Goal: Task Accomplishment & Management: Use online tool/utility

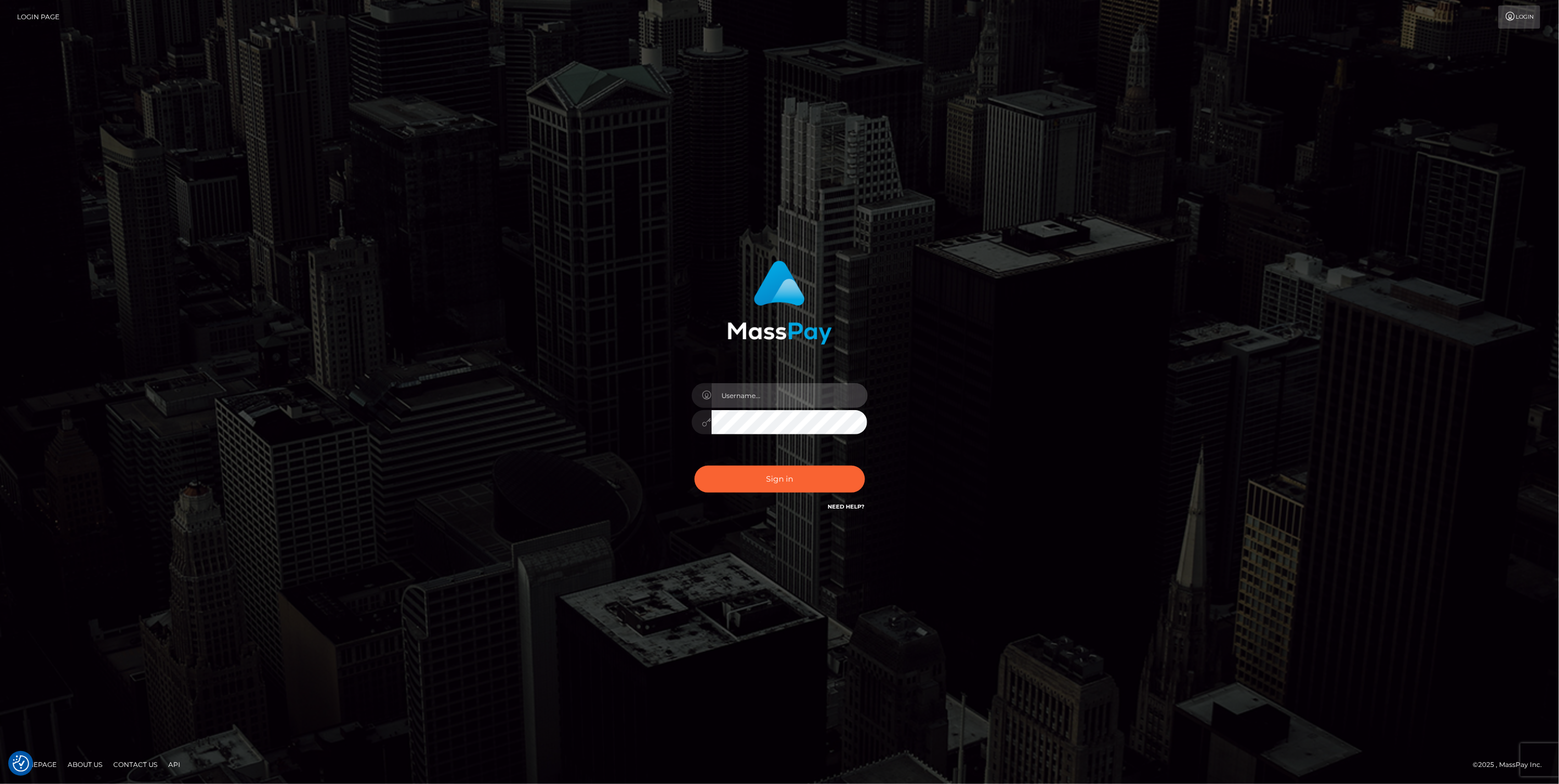
type input "jlo"
click at [804, 480] on button "Sign in" at bounding box center [780, 479] width 171 height 27
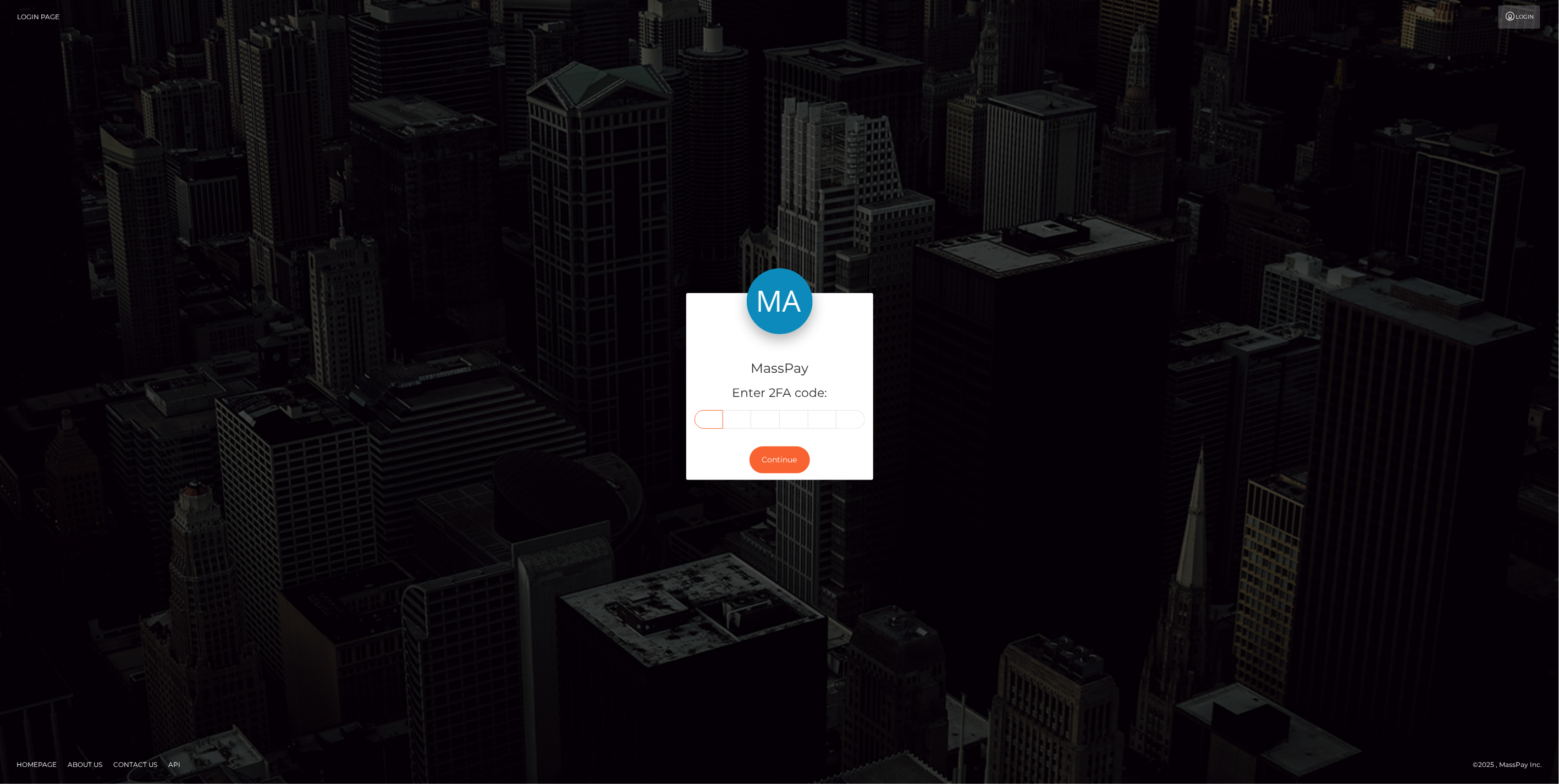
paste input "3"
type input "3"
type input "8"
type input "7"
type input "2"
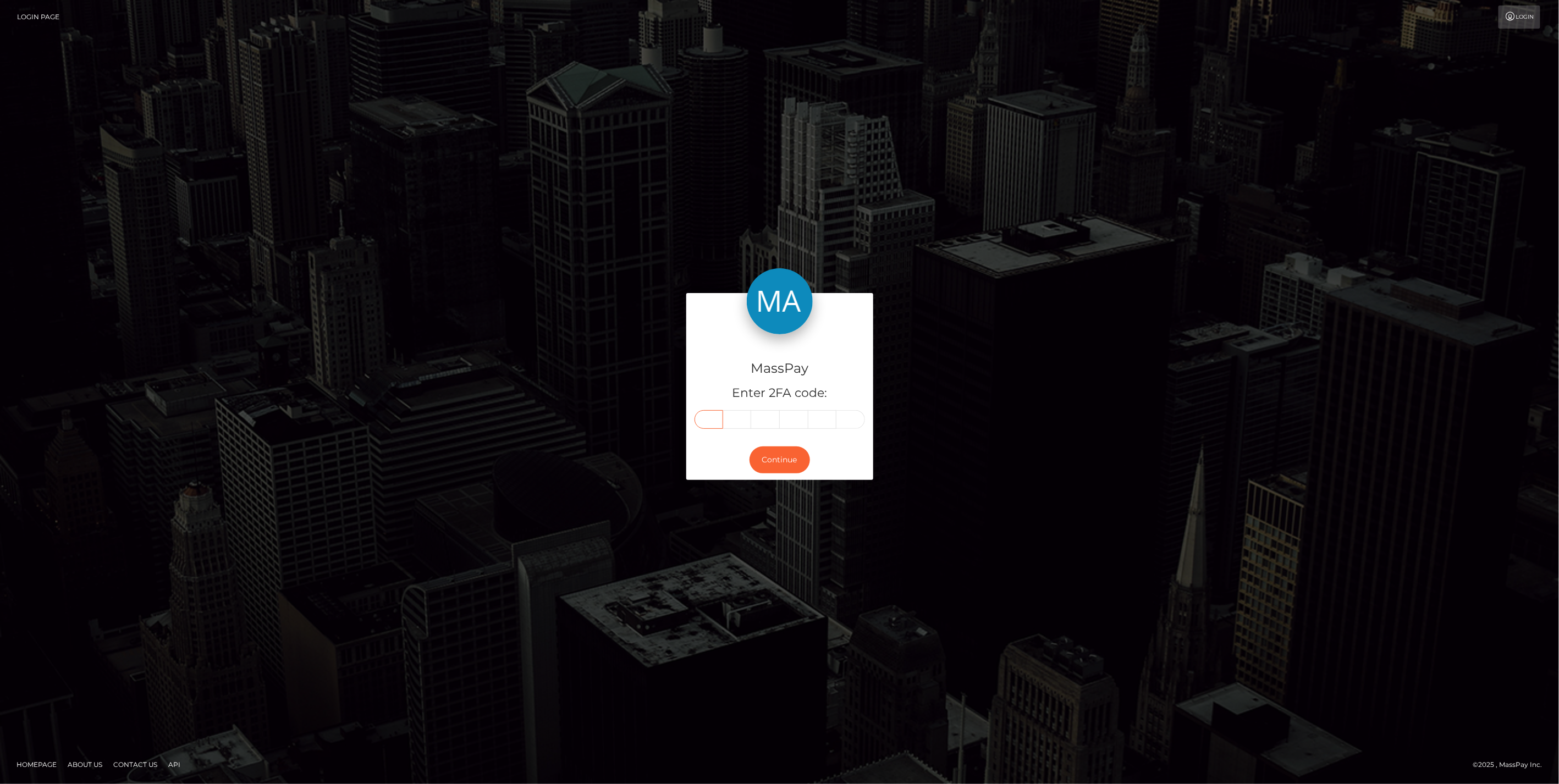
type input "7"
type input "8"
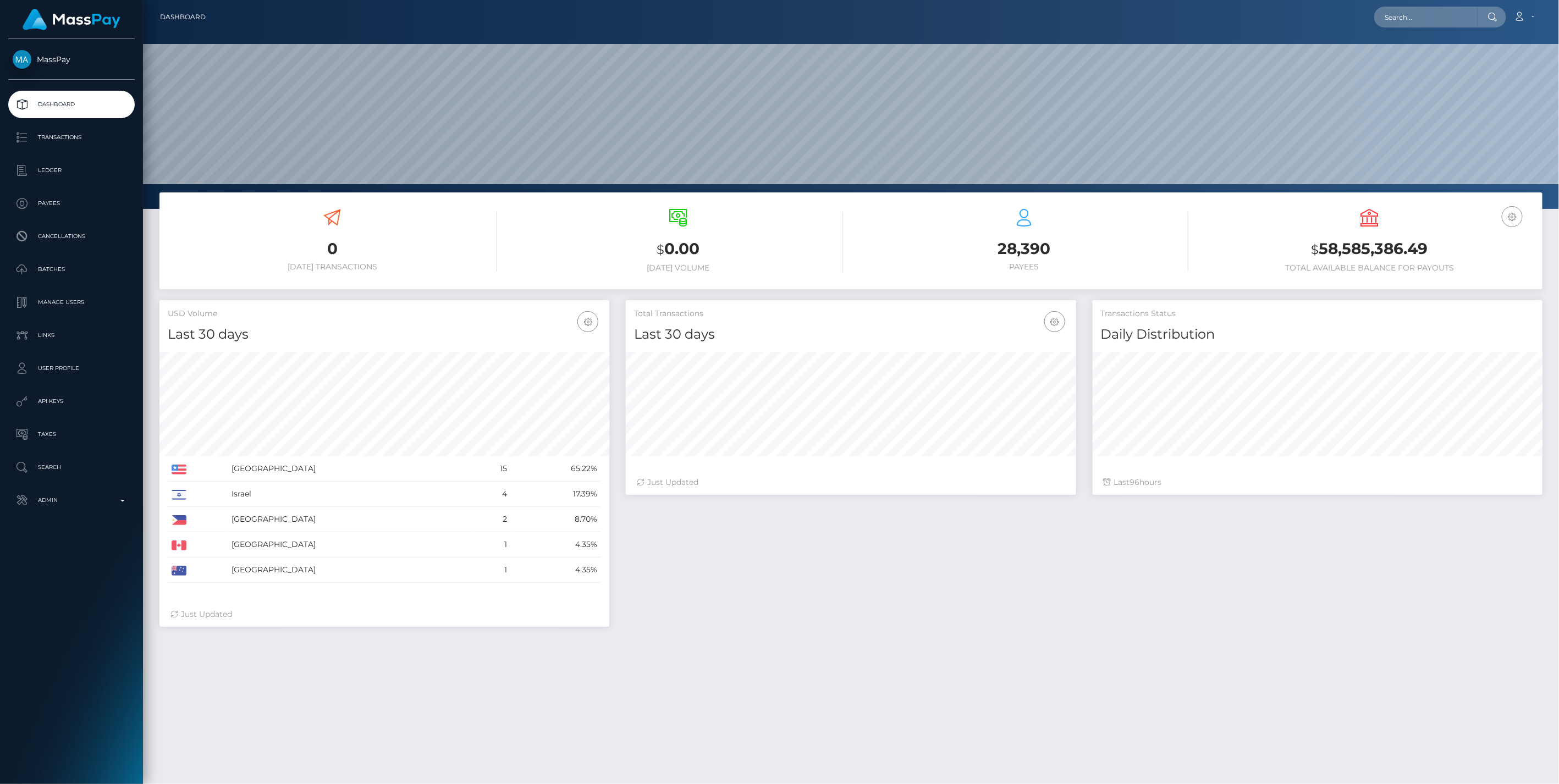
scroll to position [195, 449]
click at [122, 497] on p "Admin" at bounding box center [71, 500] width 117 height 16
click at [79, 563] on span "Balance Adjustments" at bounding box center [71, 564] width 117 height 13
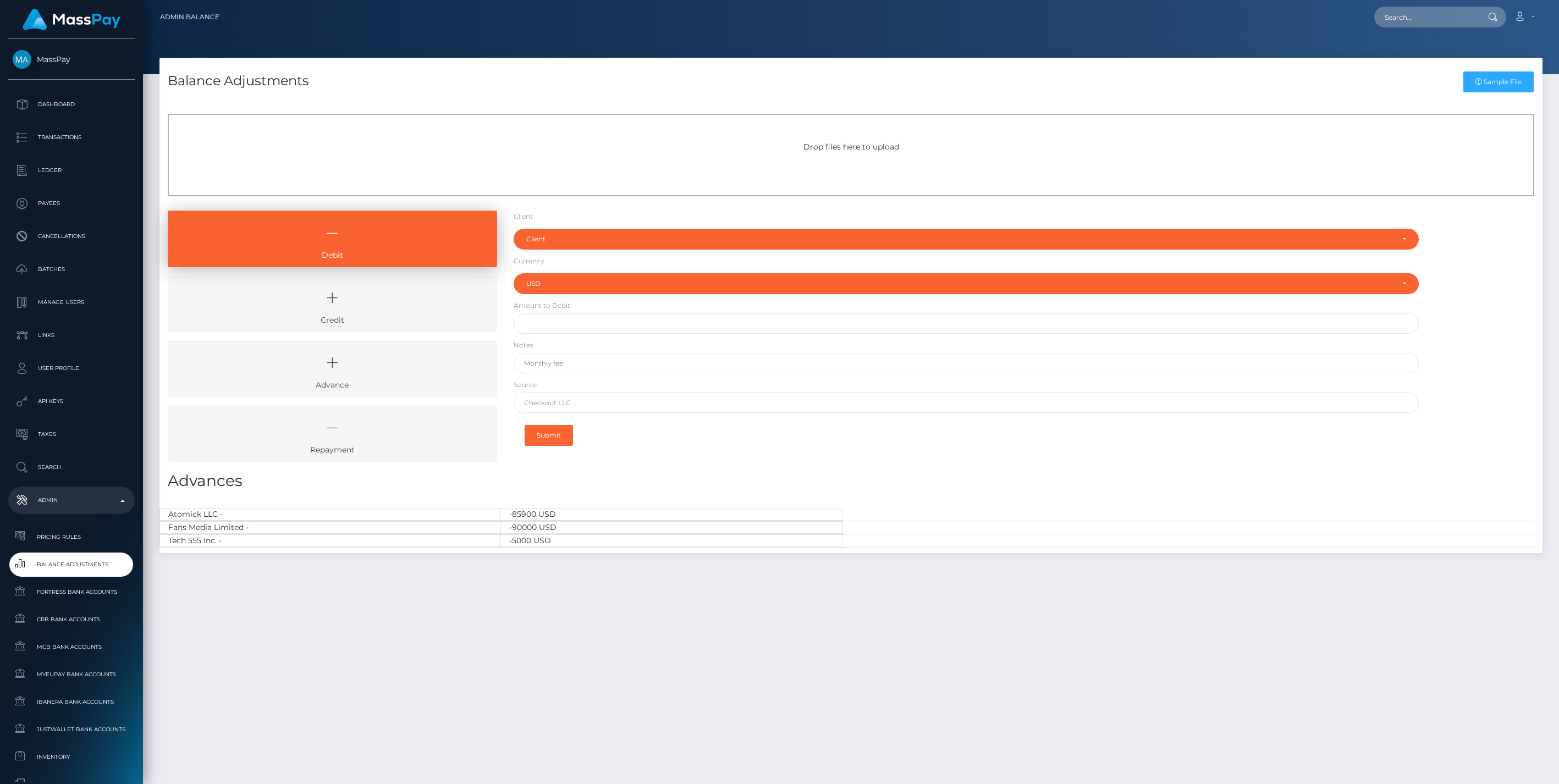
select select "USD"
click at [322, 306] on icon at bounding box center [332, 298] width 304 height 33
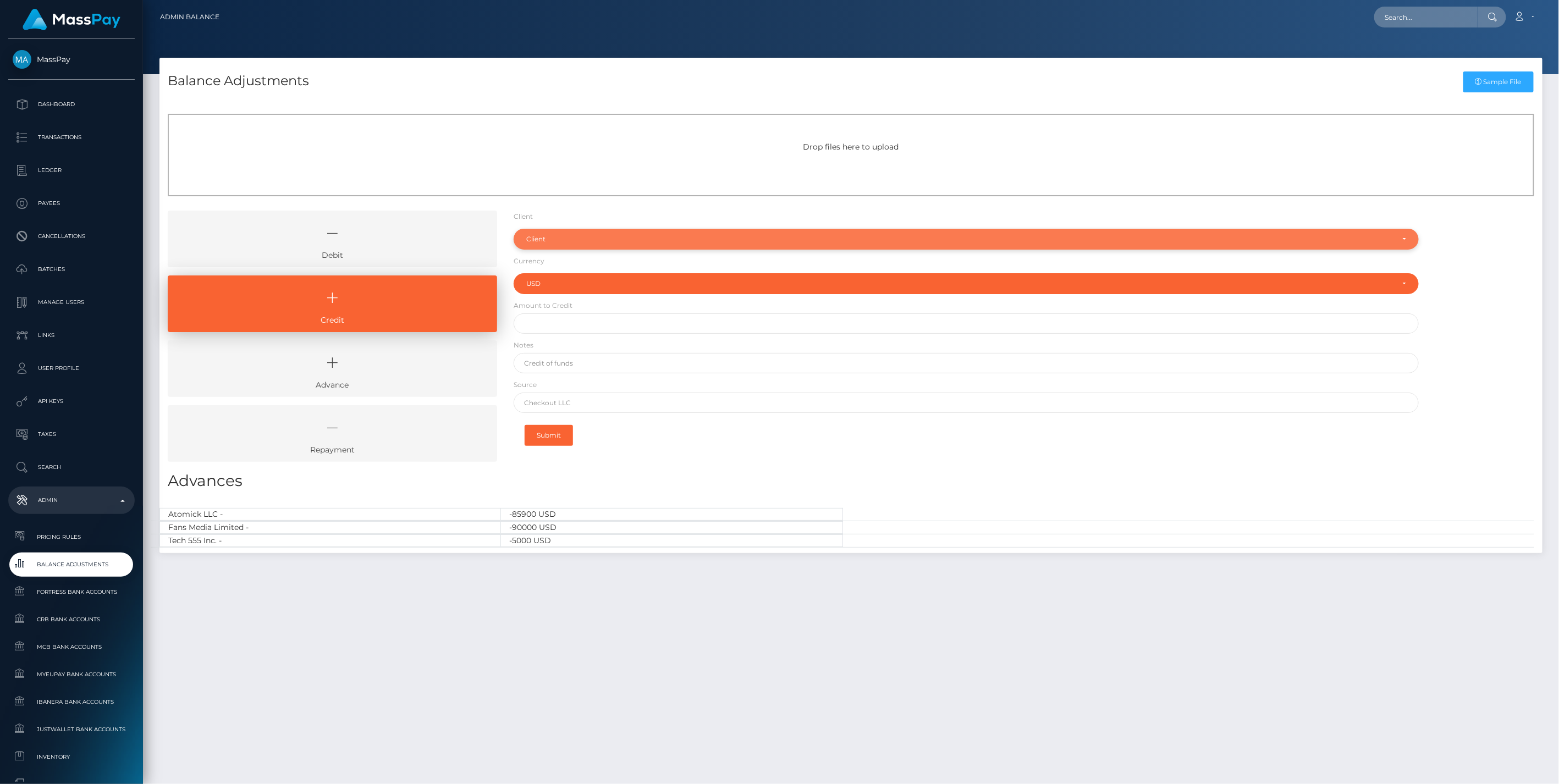
click at [557, 249] on div "Client" at bounding box center [967, 239] width 906 height 21
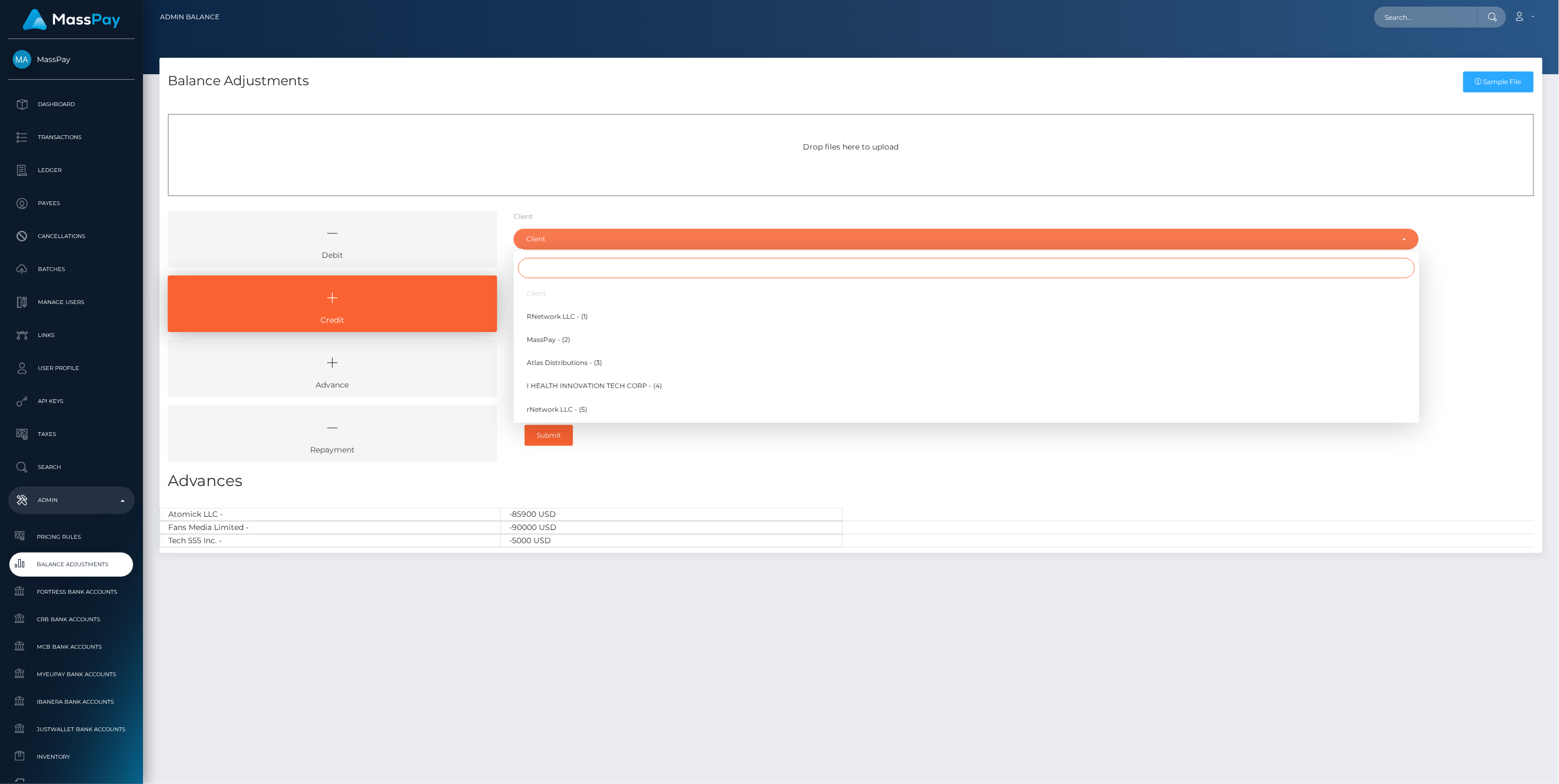
click at [538, 270] on input "Search" at bounding box center [967, 268] width 897 height 21
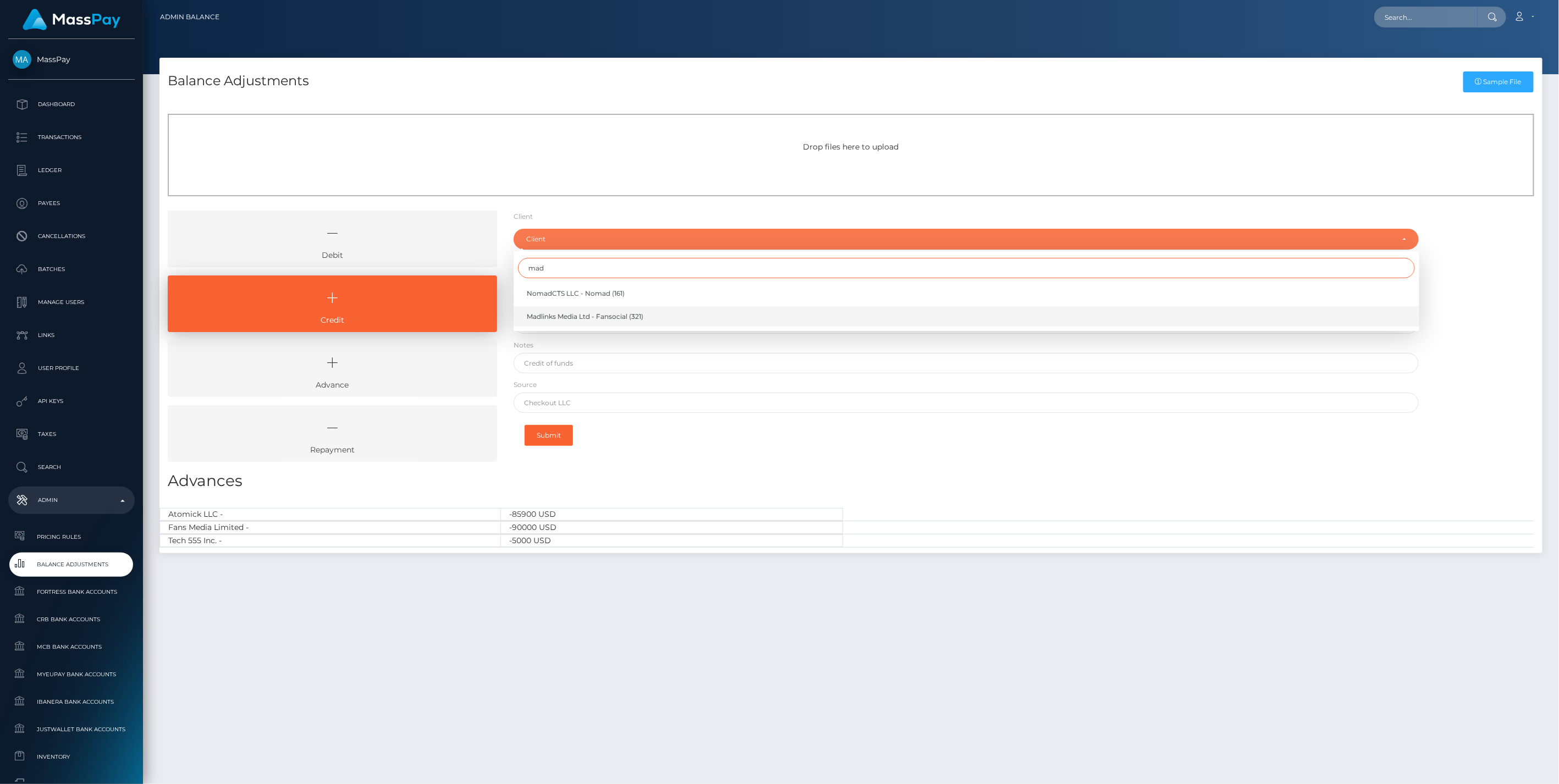
type input "mad"
click at [569, 317] on span "Madlinks Media Ltd - Fansocial (321)" at bounding box center [585, 316] width 117 height 10
select select "321"
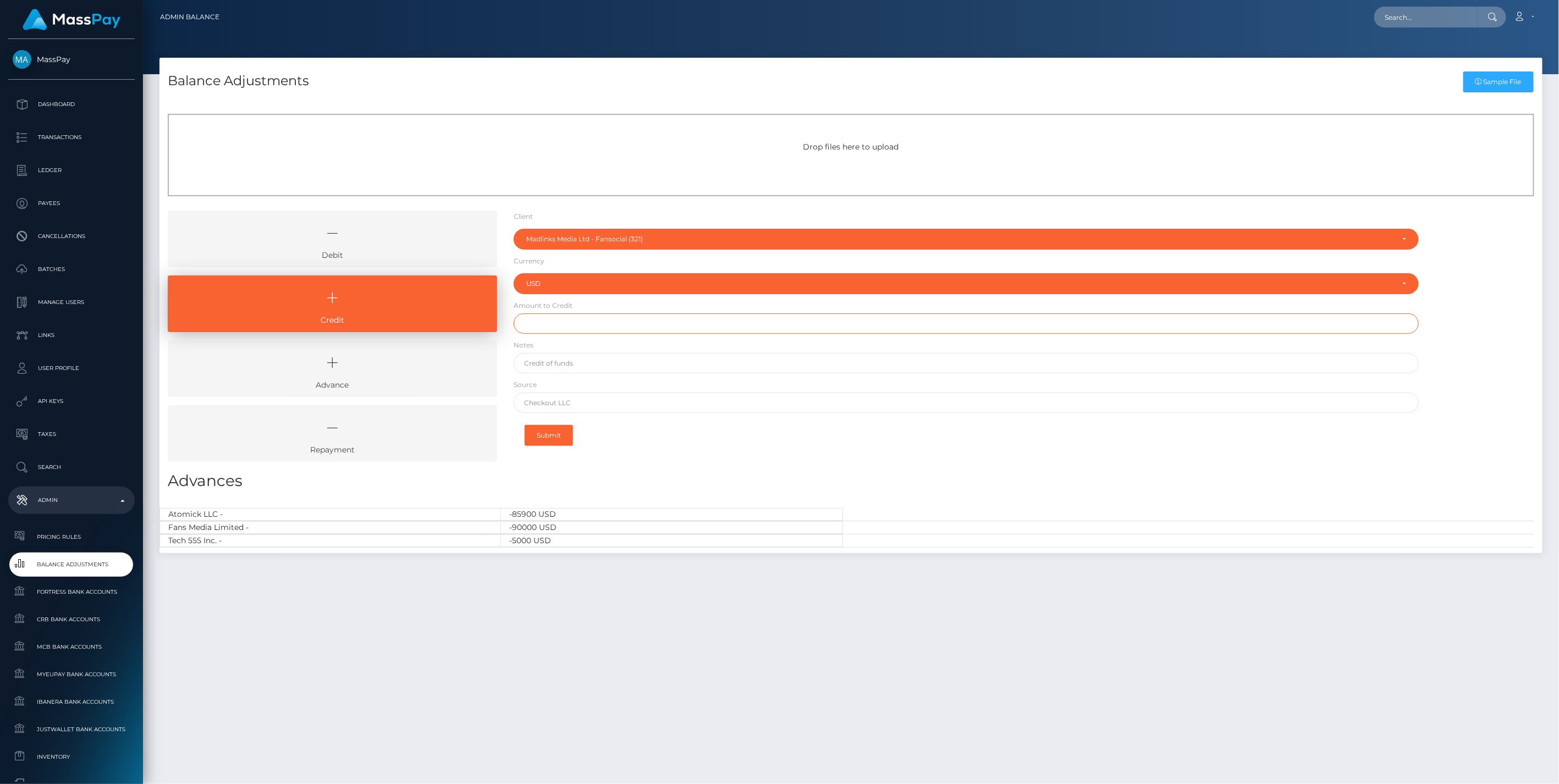
click at [547, 322] on input "text" at bounding box center [967, 324] width 906 height 21
type input "$600.00"
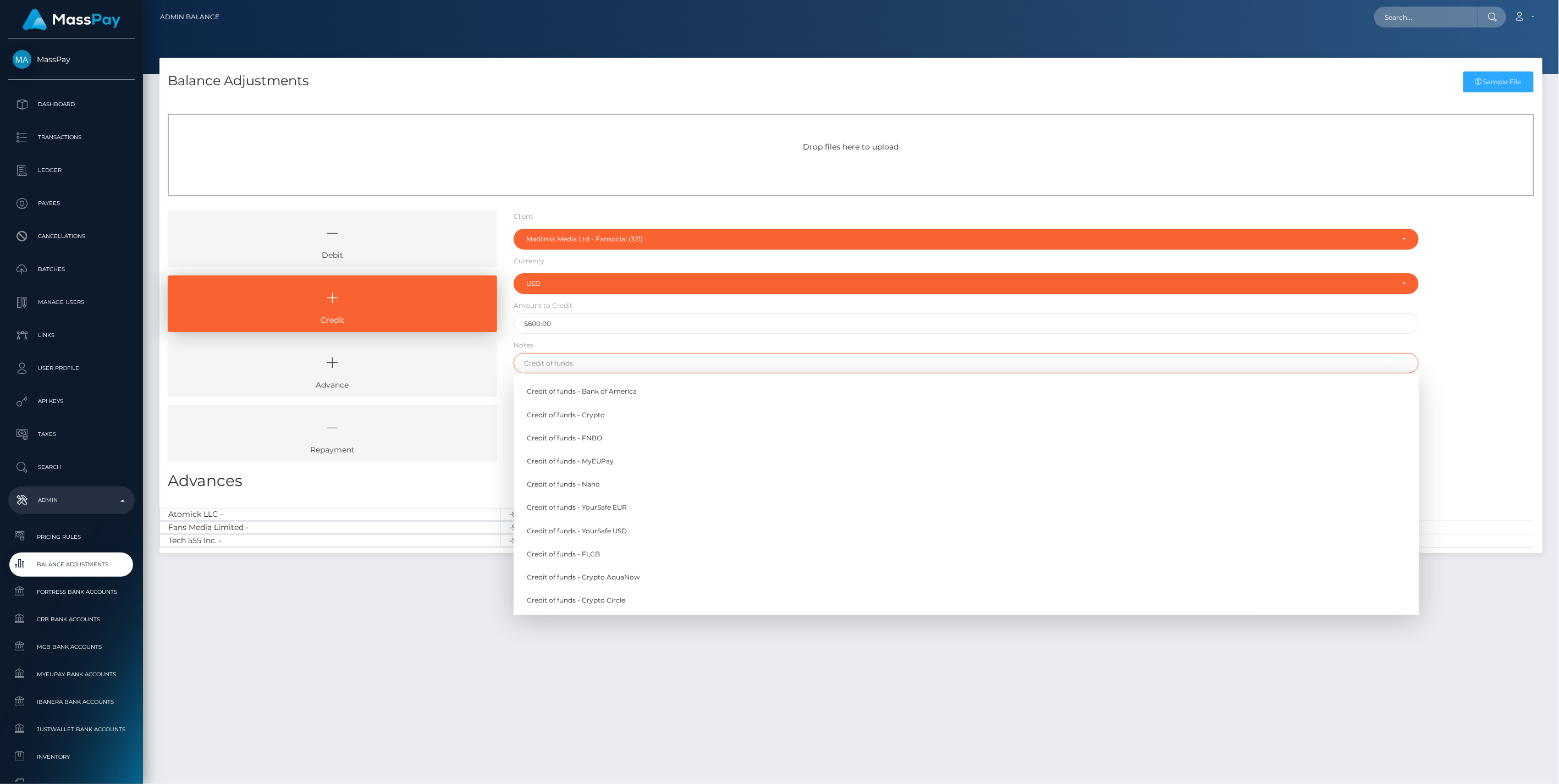
click at [563, 366] on input "text" at bounding box center [967, 363] width 906 height 21
click at [589, 436] on link "Credit of funds - FNBO" at bounding box center [967, 438] width 906 height 21
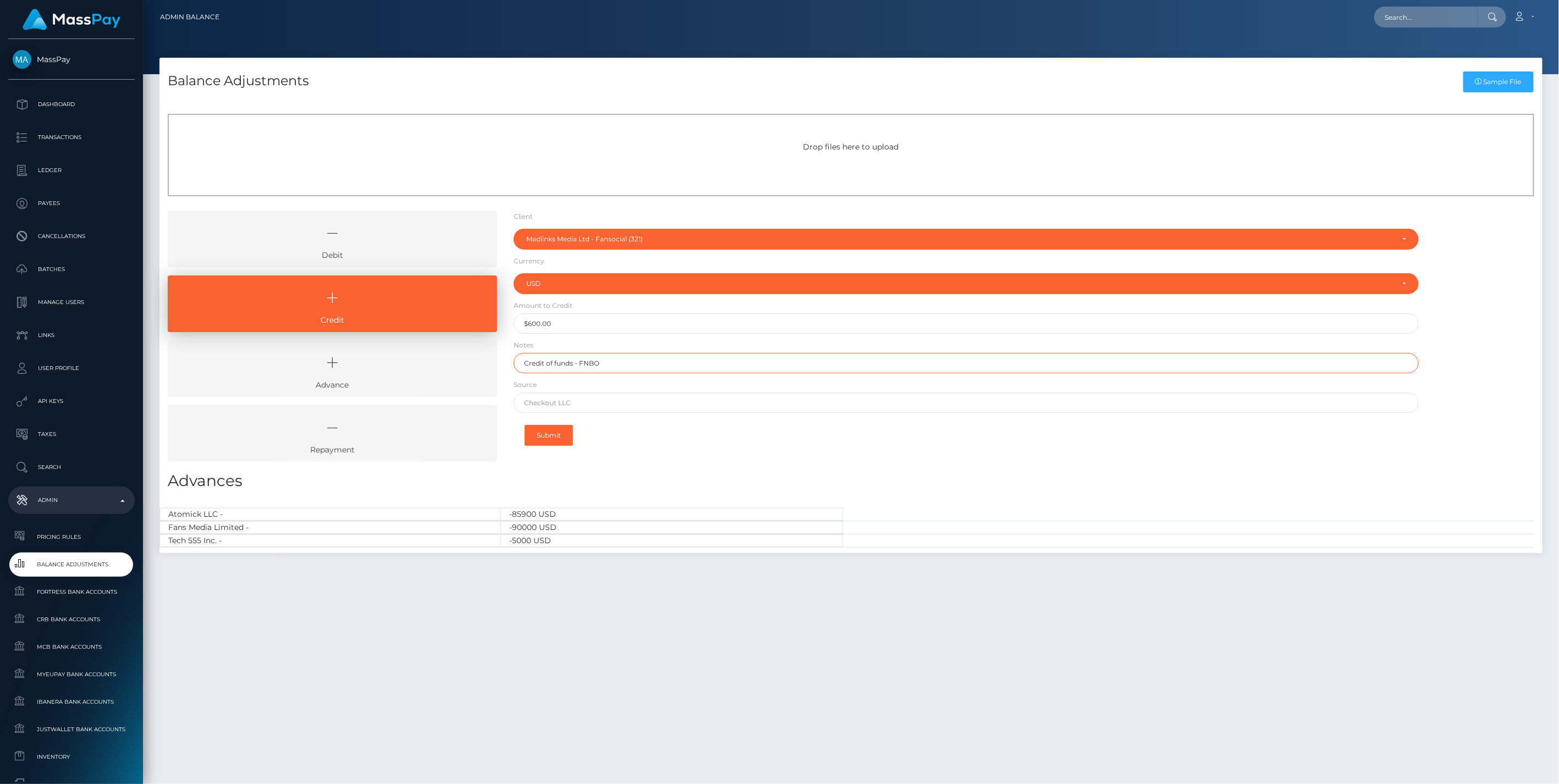
click at [611, 364] on input "Credit of funds - FNBO" at bounding box center [967, 363] width 906 height 21
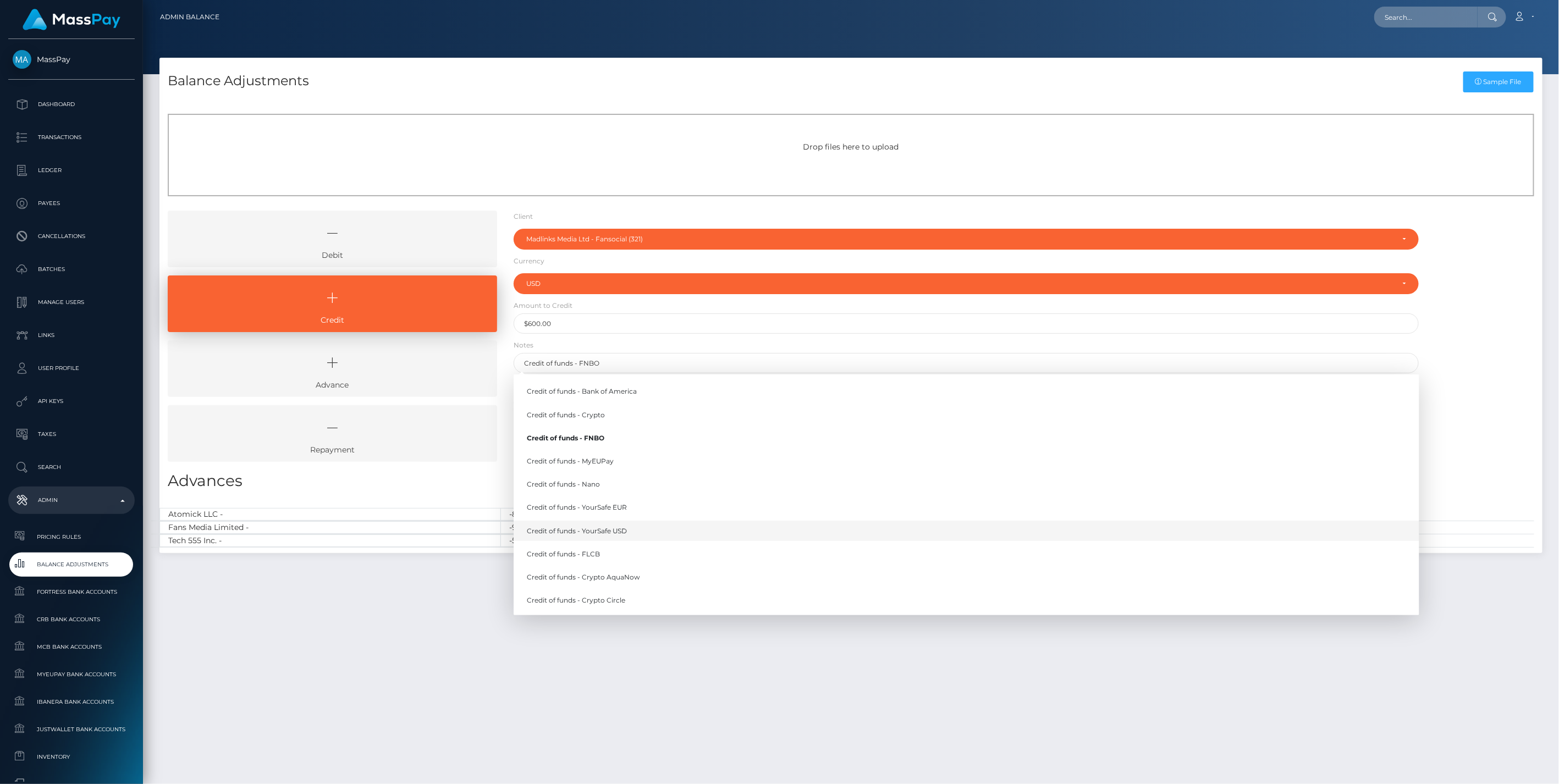
click at [620, 526] on link "Credit of funds - YourSafe USD" at bounding box center [967, 531] width 906 height 21
type input "Credit of funds - YourSafe USD"
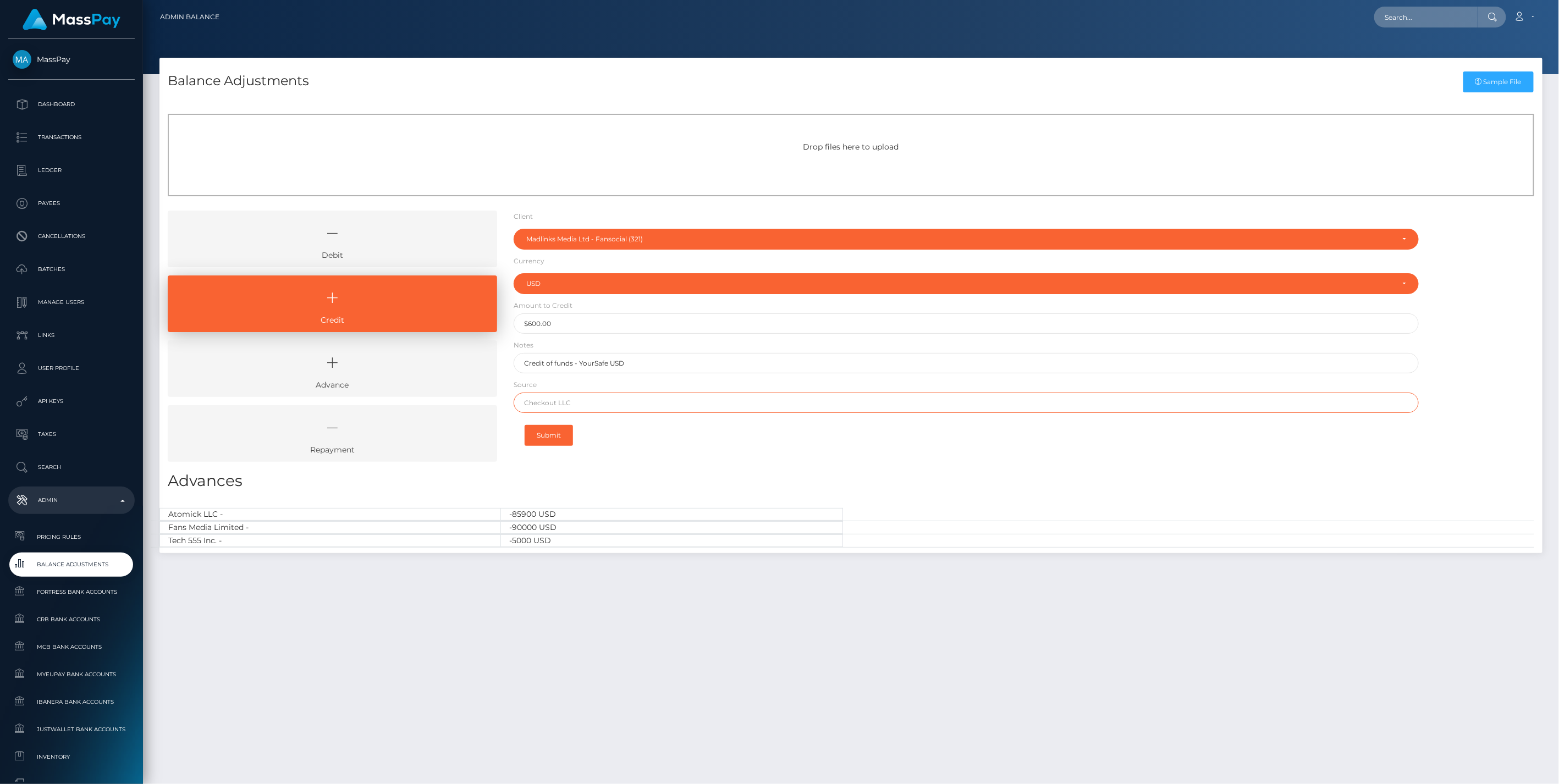
click at [568, 394] on input "text" at bounding box center [967, 403] width 906 height 21
paste input "REVOLUT LTD"
type input "REVOLUT LTD"
click at [553, 430] on button "Submit" at bounding box center [549, 435] width 48 height 21
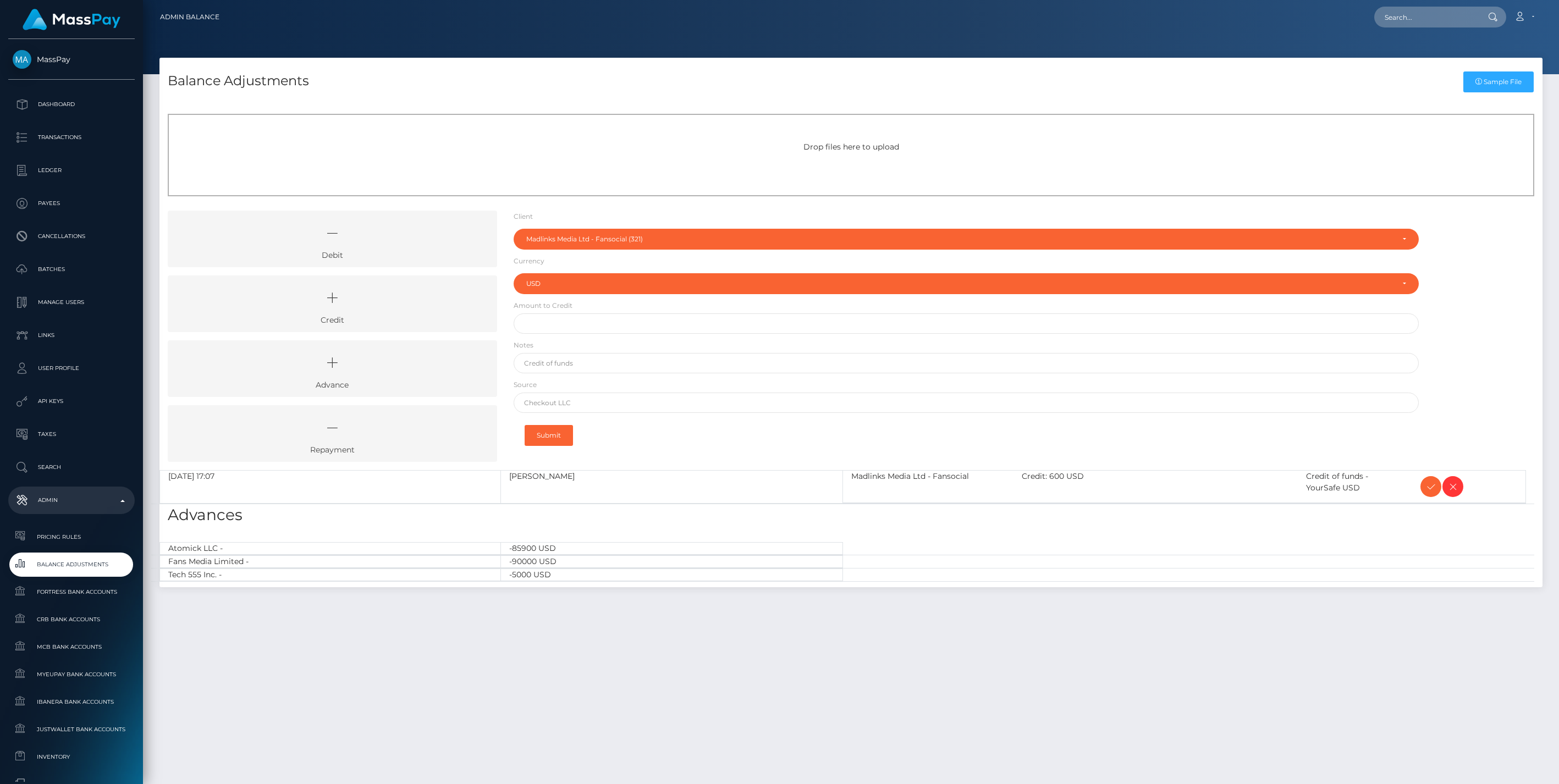
select select "321"
select select "USD"
click at [1429, 483] on icon at bounding box center [1431, 486] width 13 height 14
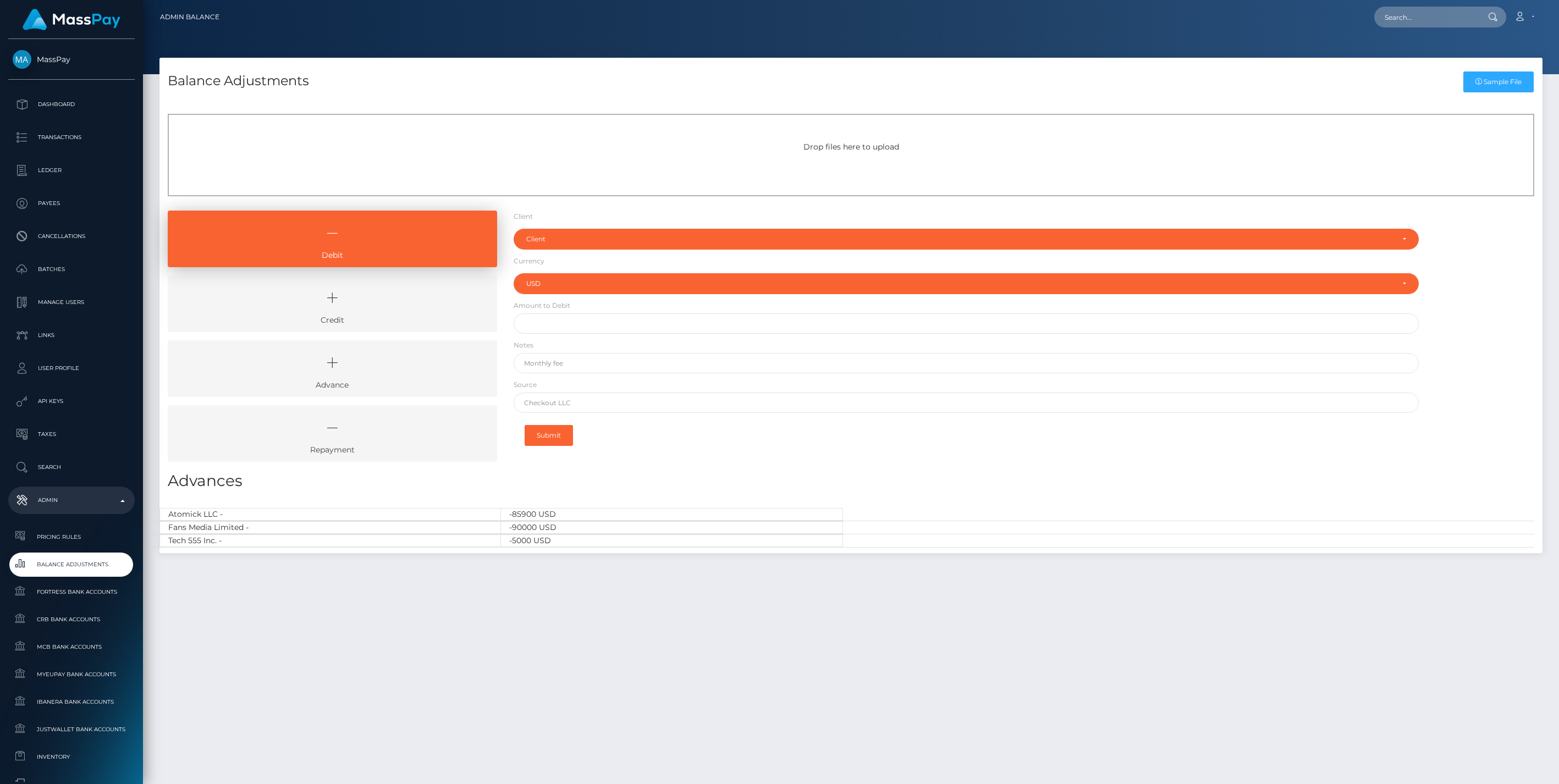
select select "USD"
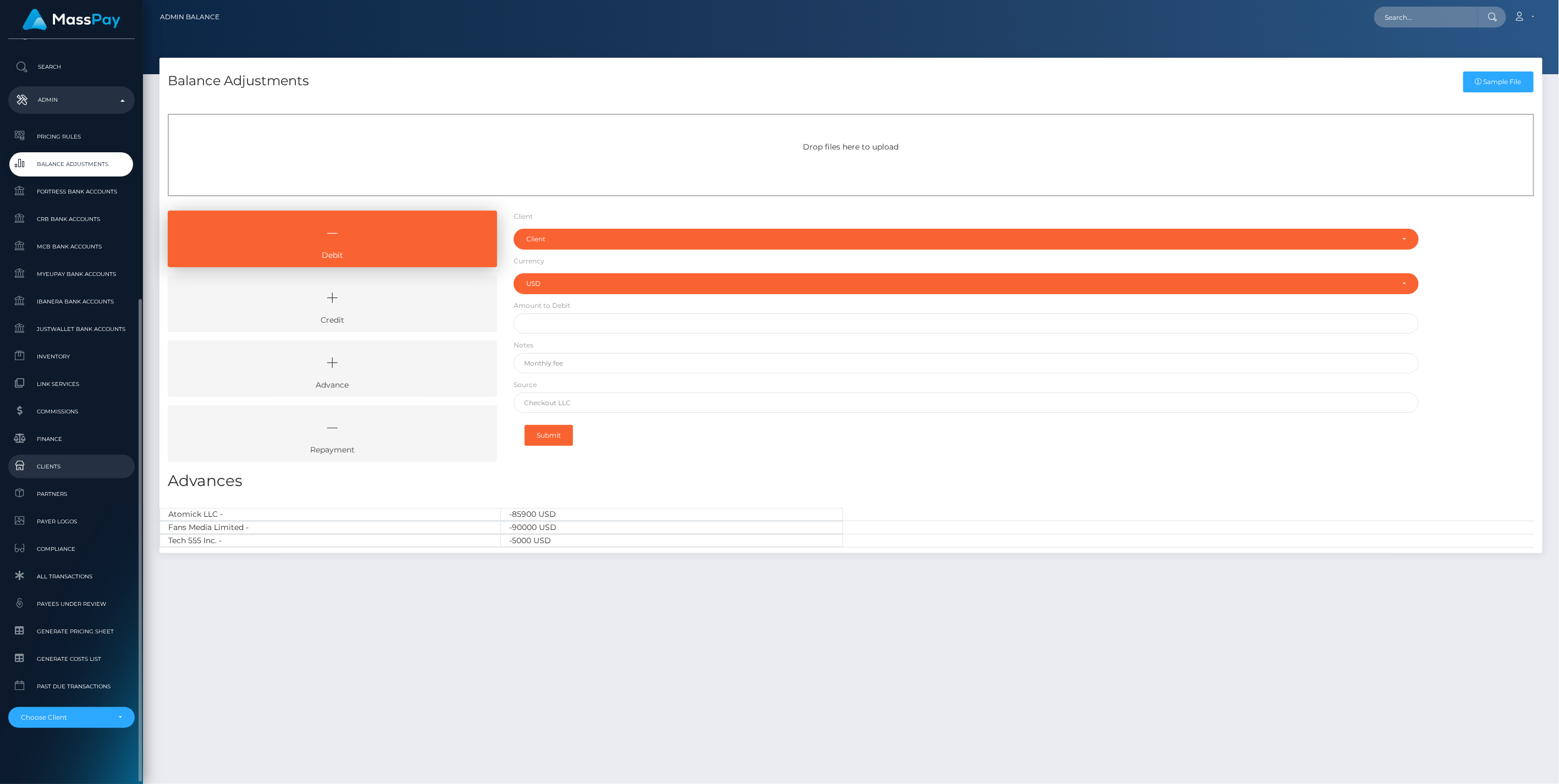
click at [45, 465] on span "Clients" at bounding box center [71, 466] width 117 height 13
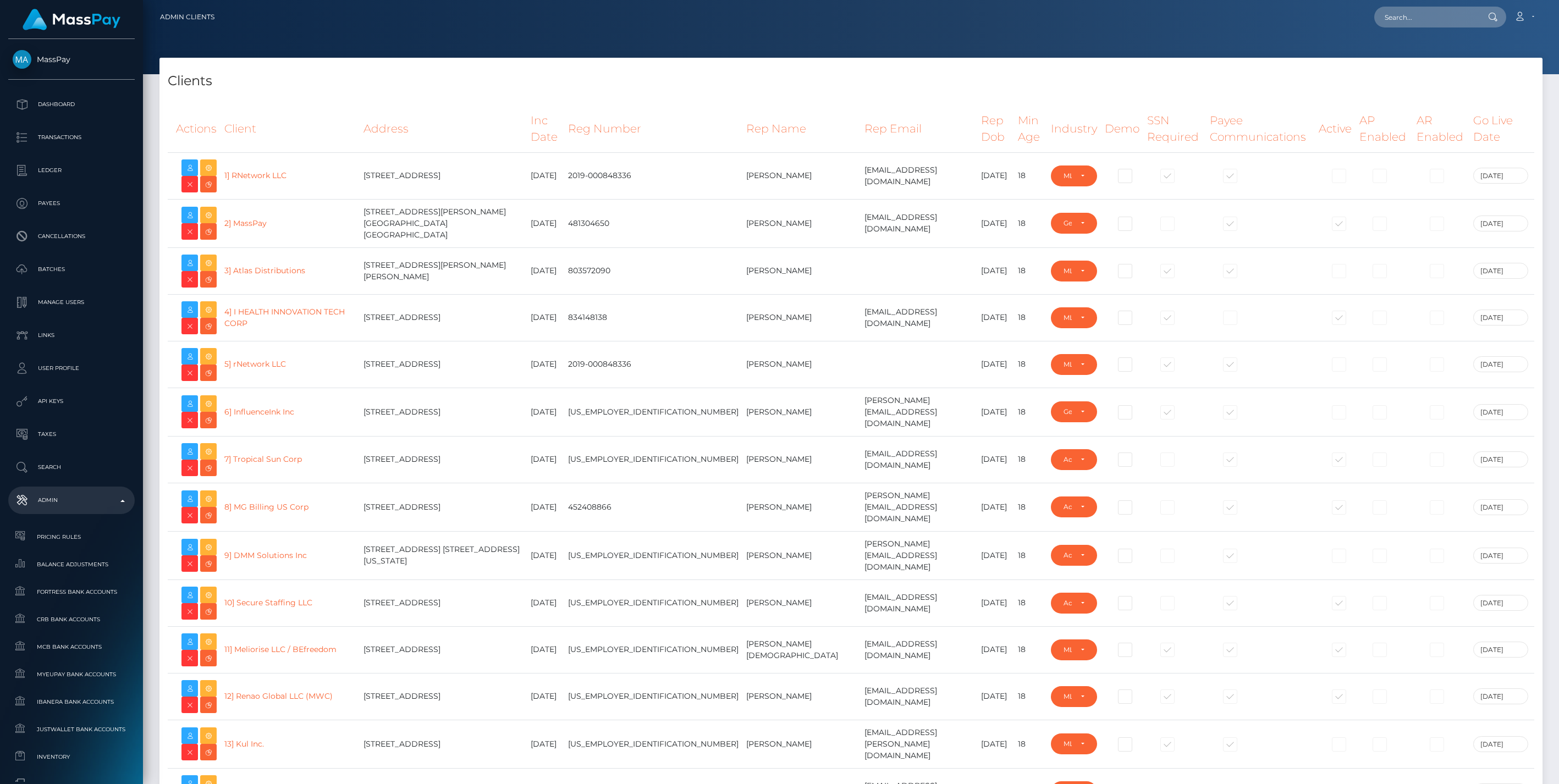
select select "223"
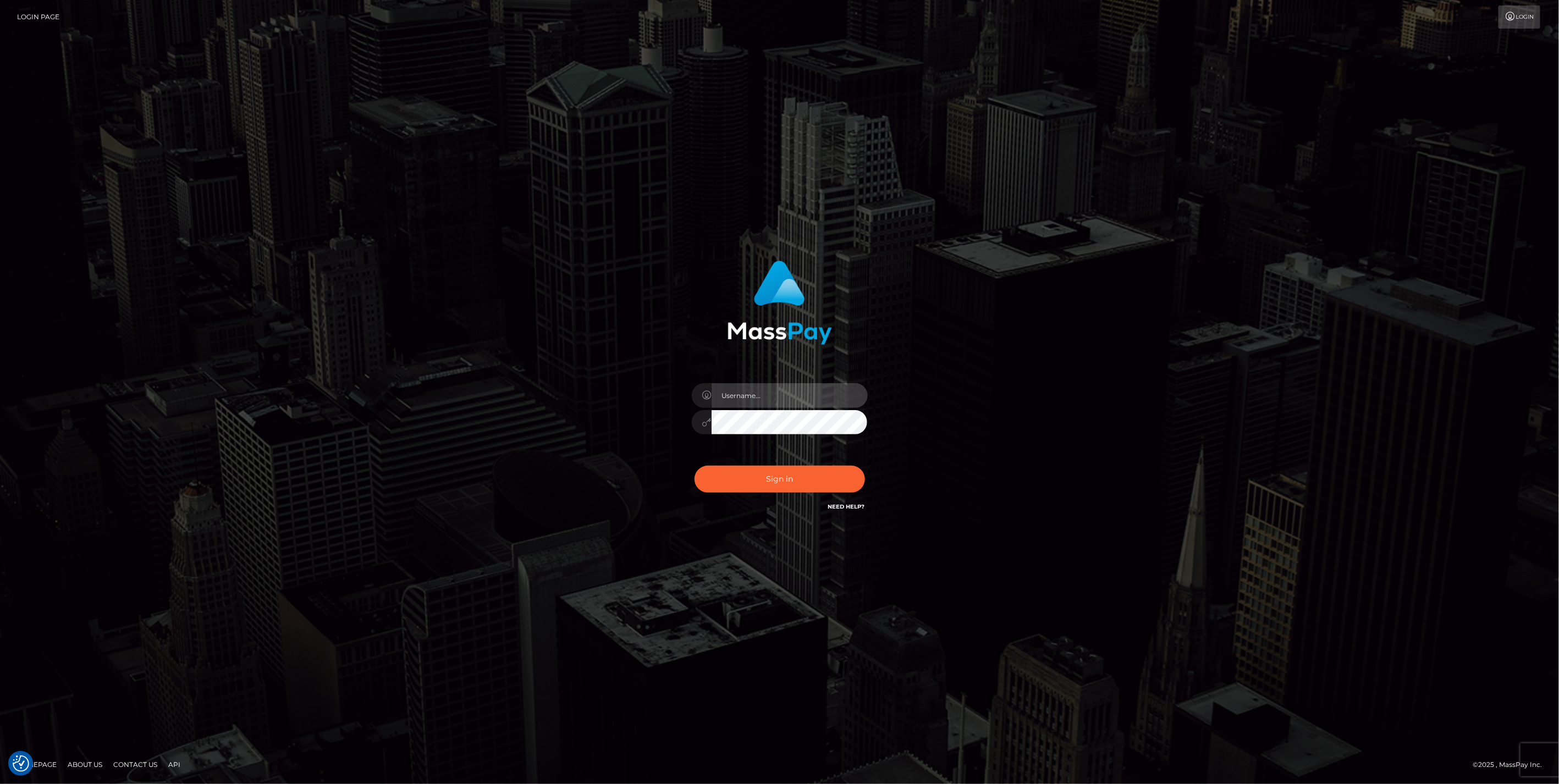
type input "jlo"
